Goal: Task Accomplishment & Management: Use online tool/utility

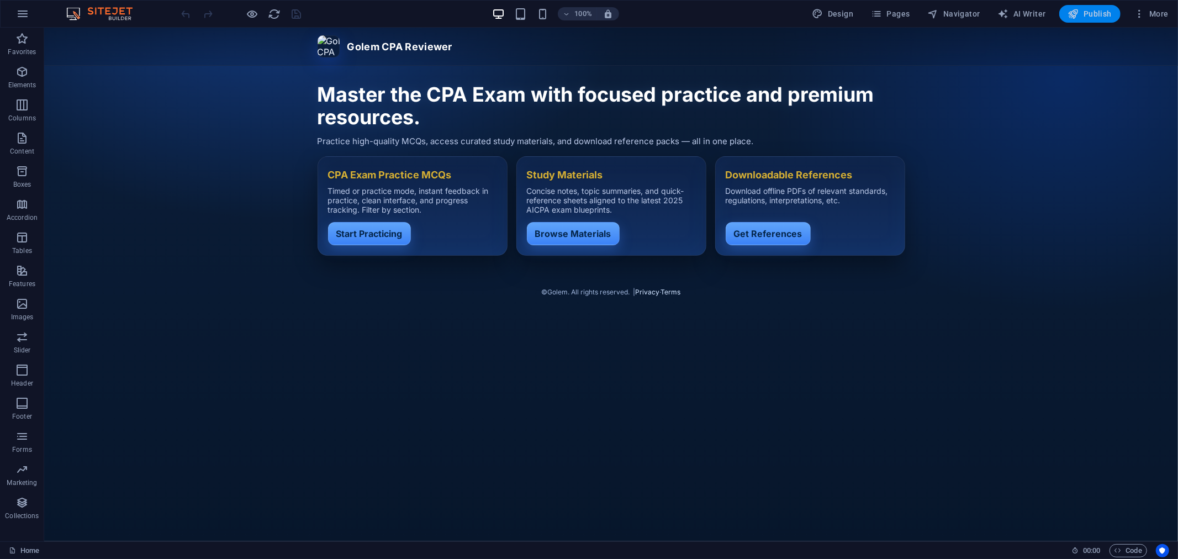
click at [1096, 9] on span "Publish" at bounding box center [1090, 13] width 44 height 11
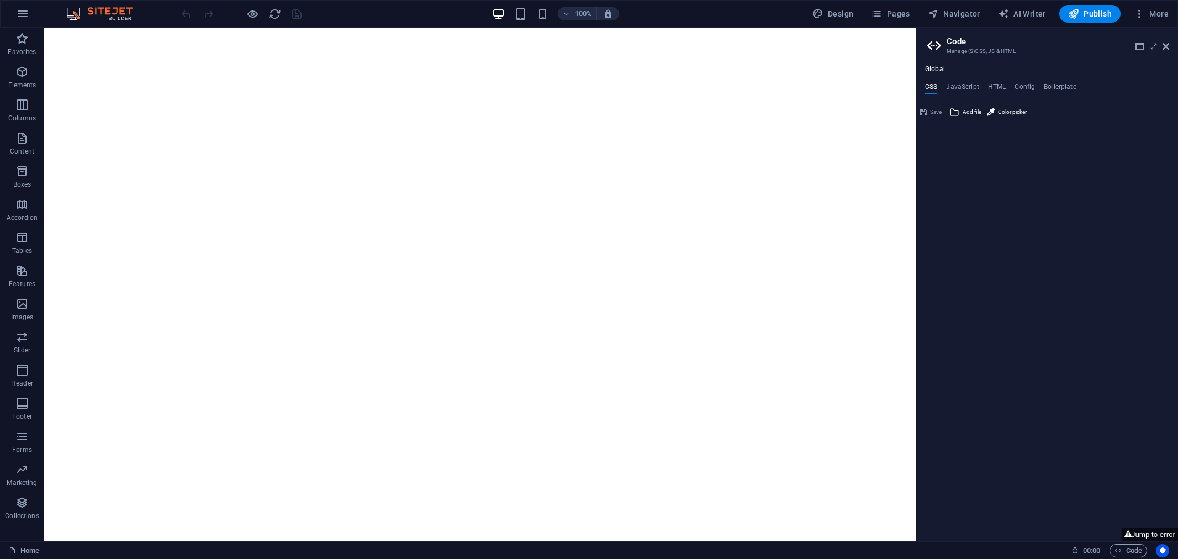
type textarea "/**"
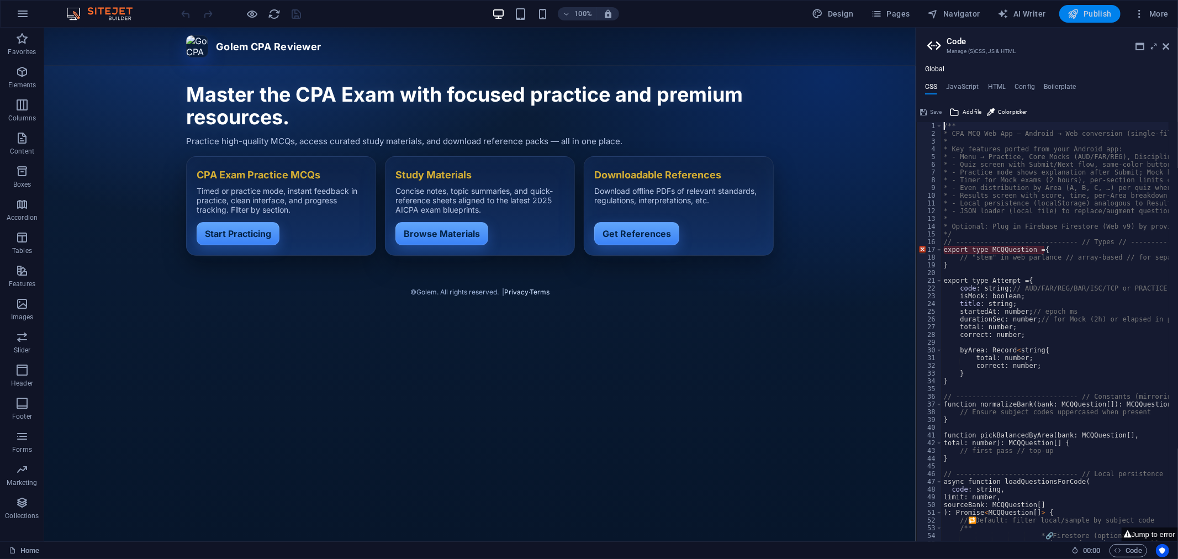
click at [1094, 7] on button "Publish" at bounding box center [1089, 14] width 61 height 18
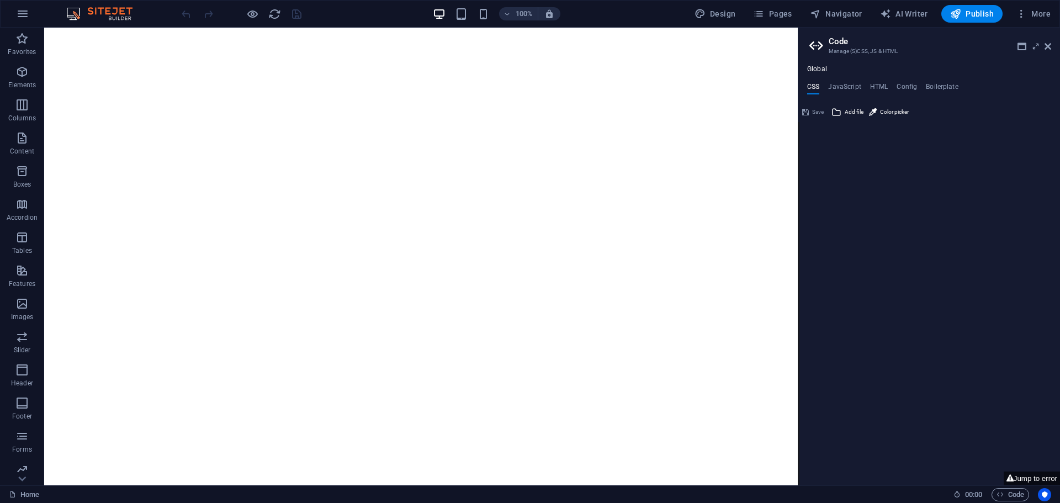
type textarea "/**"
